Goal: Information Seeking & Learning: Learn about a topic

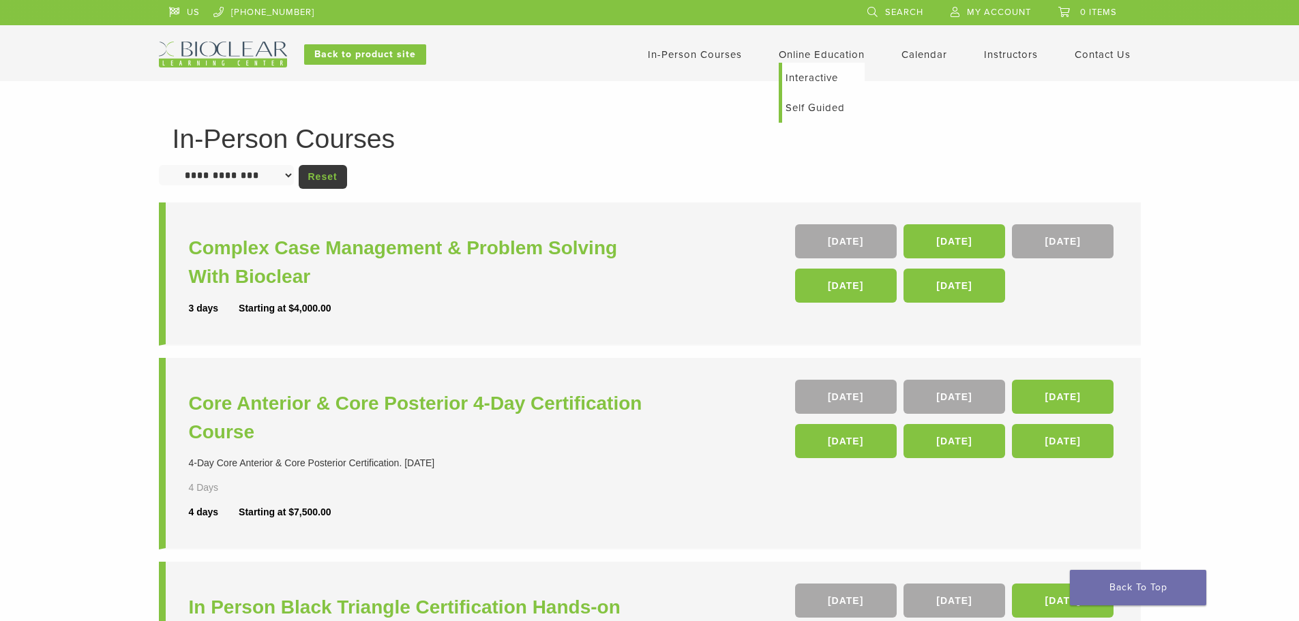
click at [814, 111] on link "Self Guided" at bounding box center [823, 108] width 83 height 30
click at [957, 239] on link "16 Oct" at bounding box center [955, 241] width 102 height 34
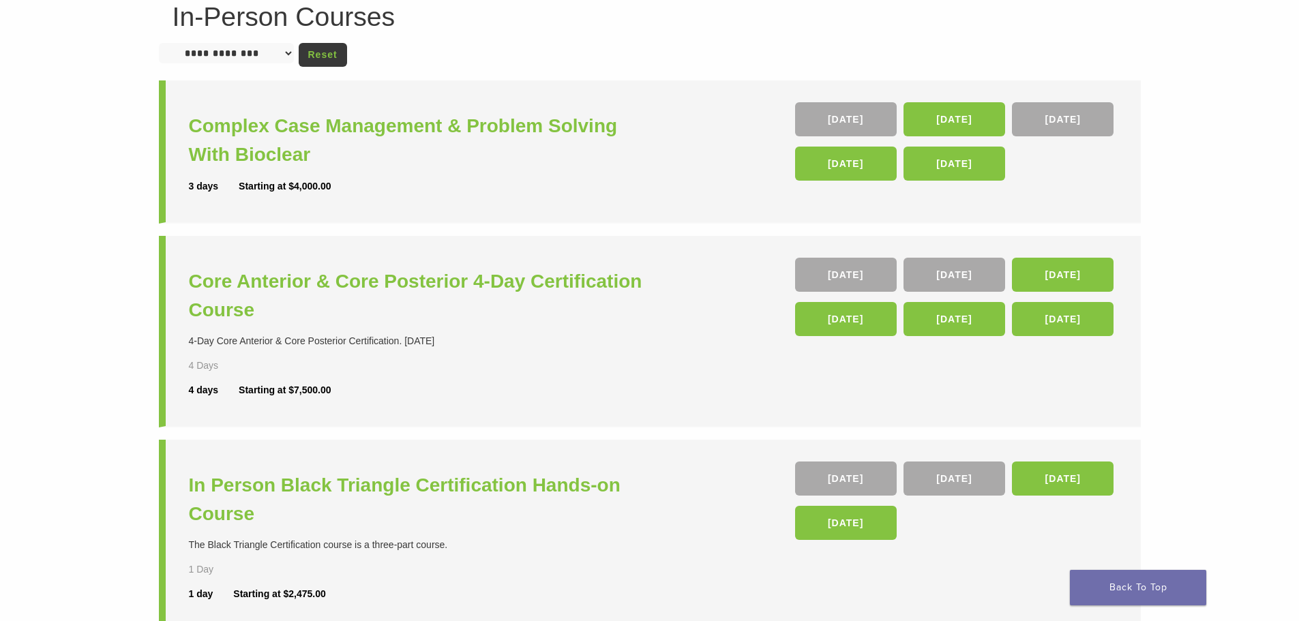
scroll to position [136, 0]
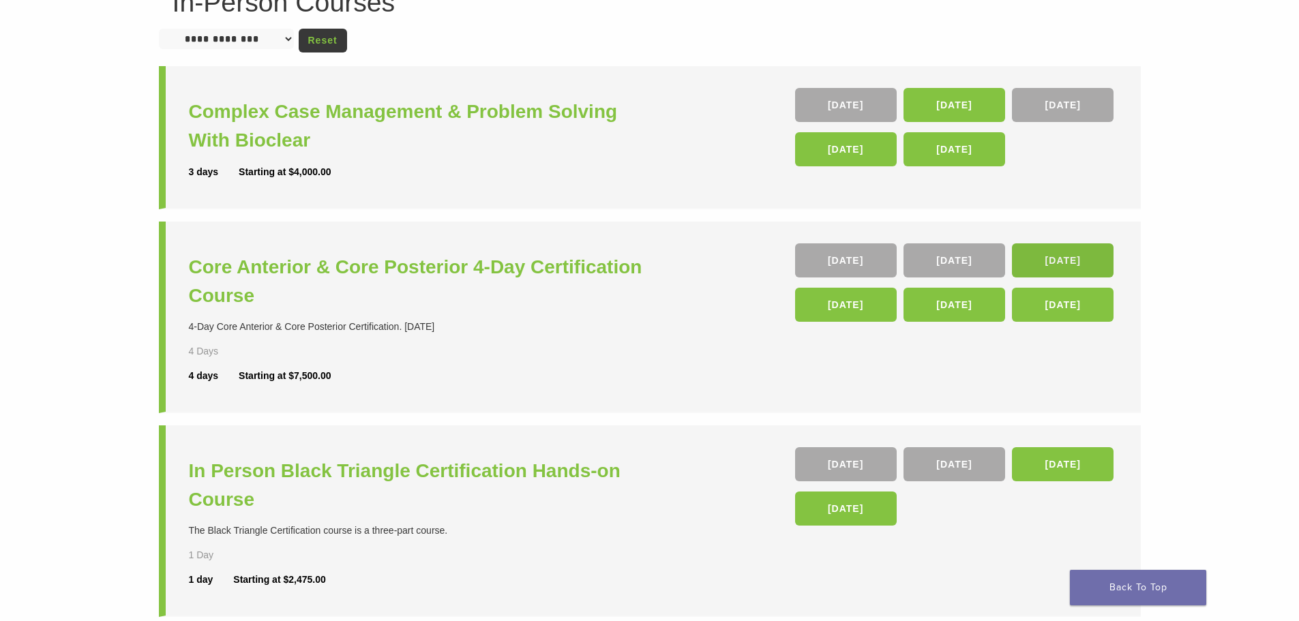
click at [1057, 263] on link "05 Nov" at bounding box center [1063, 261] width 102 height 34
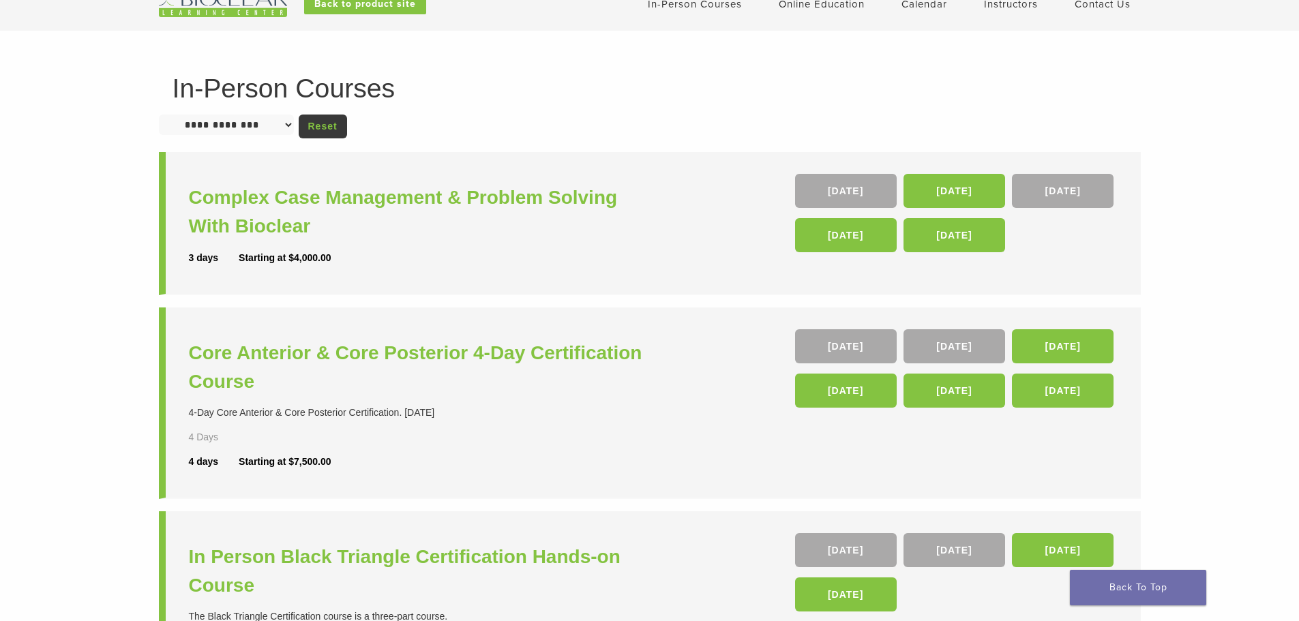
scroll to position [0, 0]
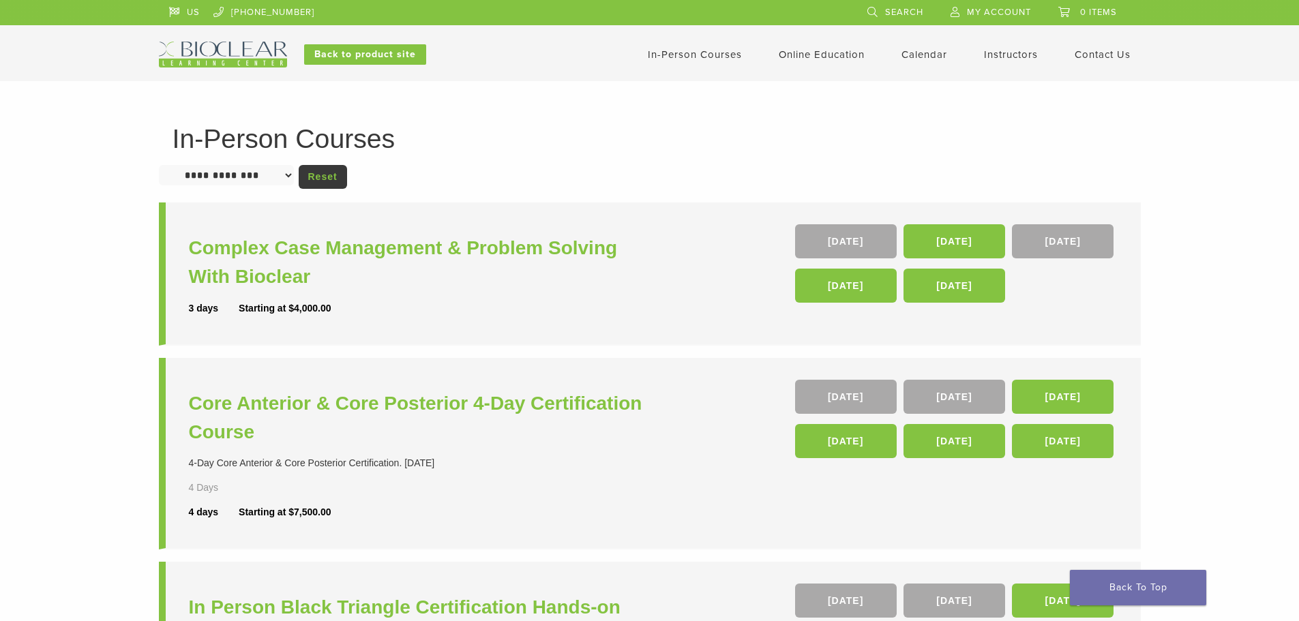
click at [999, 56] on link "Instructors" at bounding box center [1011, 54] width 54 height 12
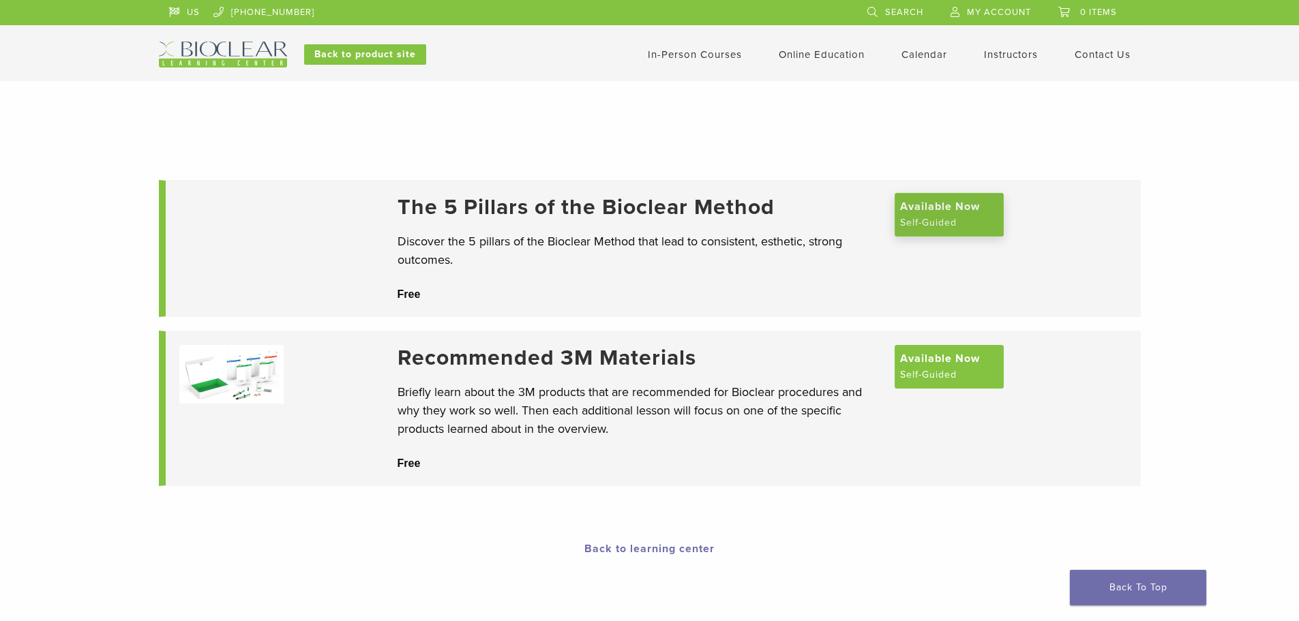
click at [959, 211] on span "Available Now" at bounding box center [940, 207] width 80 height 16
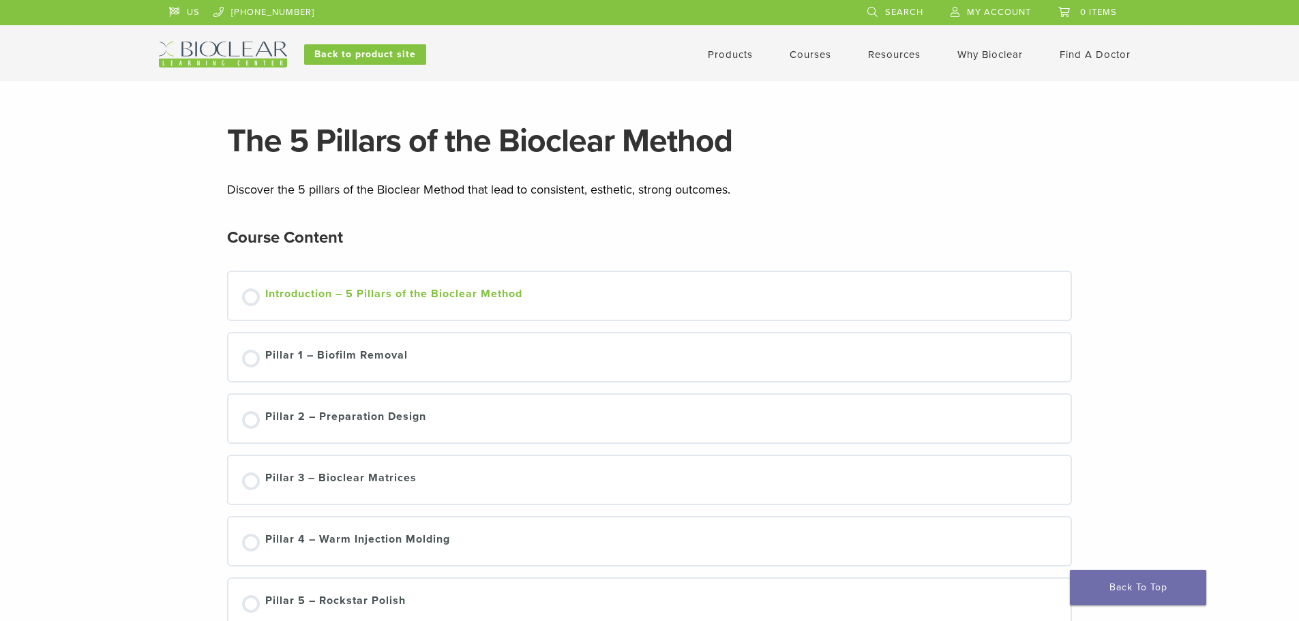
click at [295, 293] on div "Introduction – 5 Pillars of the Bioclear Method" at bounding box center [393, 296] width 257 height 20
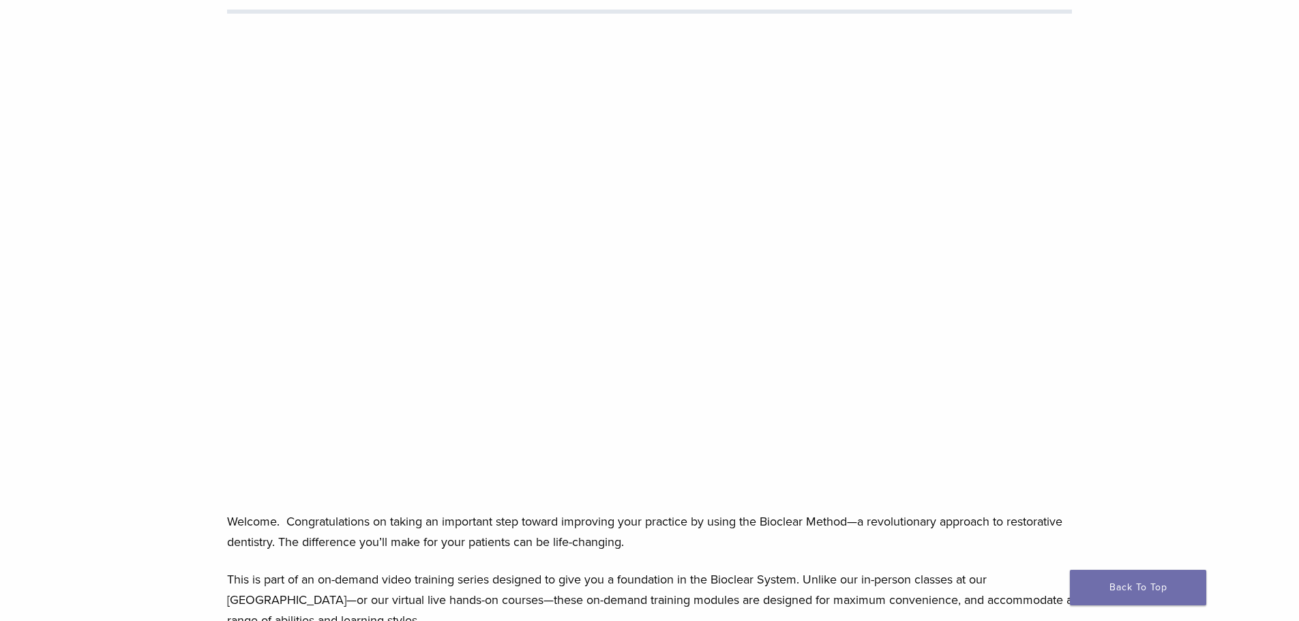
scroll to position [205, 0]
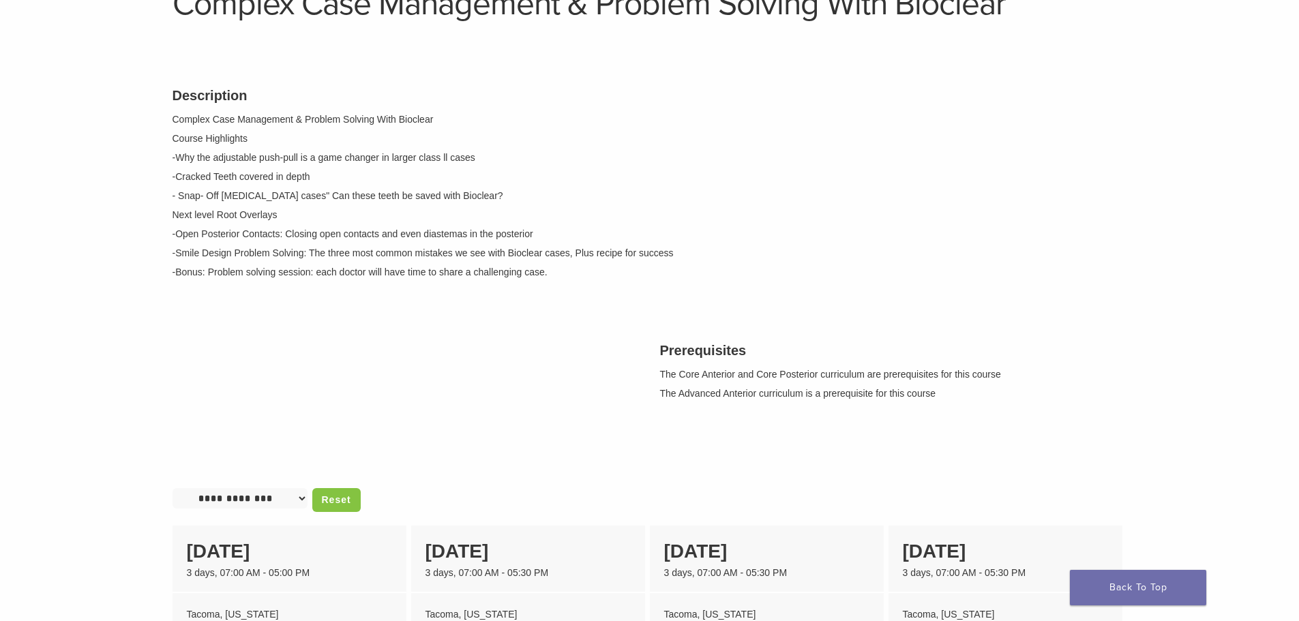
scroll to position [136, 0]
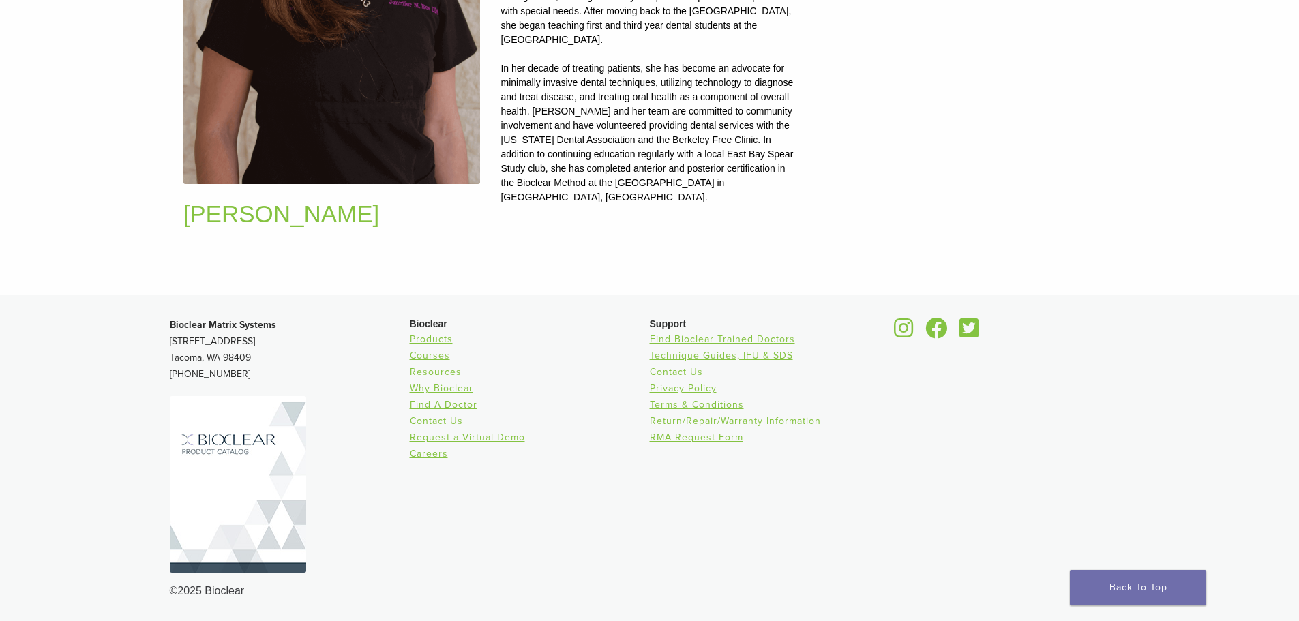
scroll to position [1808, 0]
